Goal: Find specific page/section: Find specific page/section

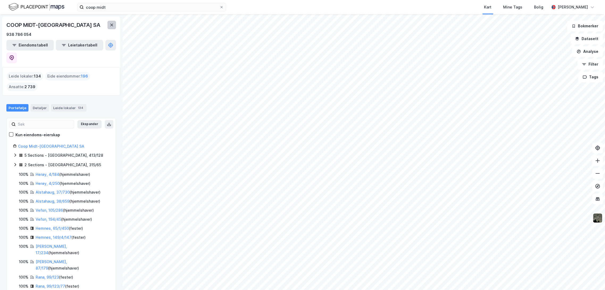
click at [110, 25] on icon at bounding box center [112, 25] width 4 height 4
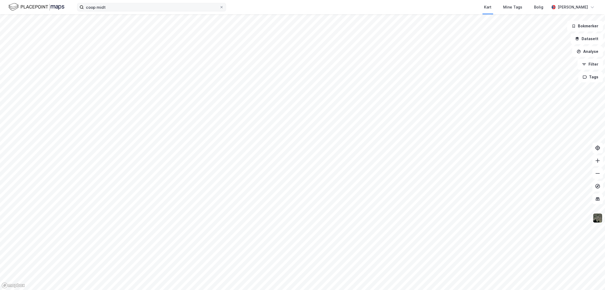
click at [224, 6] on label "coop midt" at bounding box center [151, 7] width 149 height 9
click at [219, 6] on input "coop midt" at bounding box center [152, 7] width 136 height 8
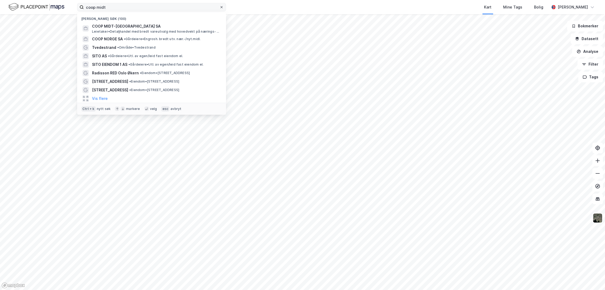
click at [220, 7] on icon at bounding box center [221, 7] width 3 height 3
click at [219, 7] on input "coop midt" at bounding box center [152, 7] width 136 height 8
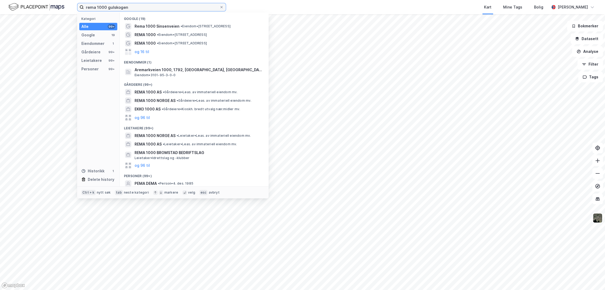
type input "rema 1000 gulskogen"
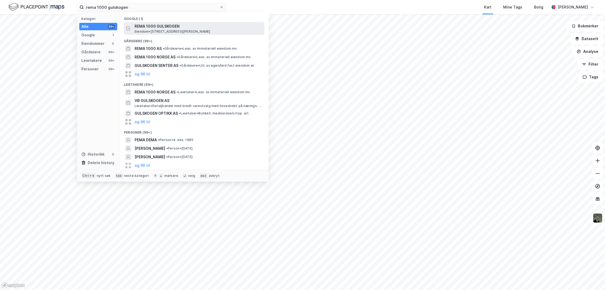
click at [154, 28] on span "REMA 1000 GULSKOGEN" at bounding box center [198, 26] width 128 height 6
